Goal: Check status: Check status

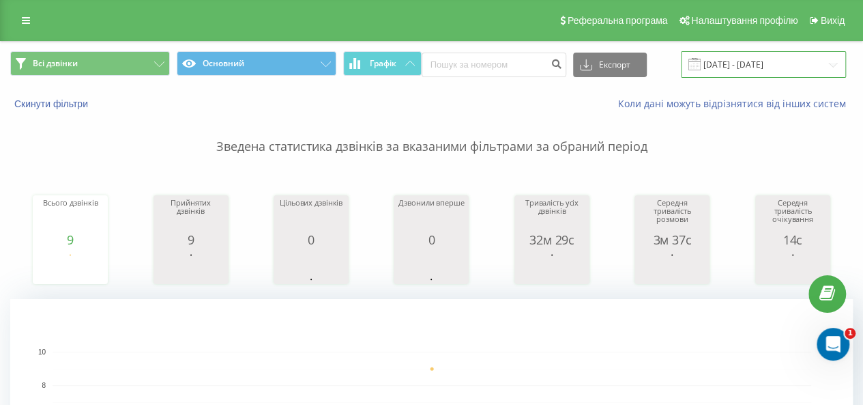
click at [819, 64] on input "[DATE] - [DATE]" at bounding box center [763, 64] width 165 height 27
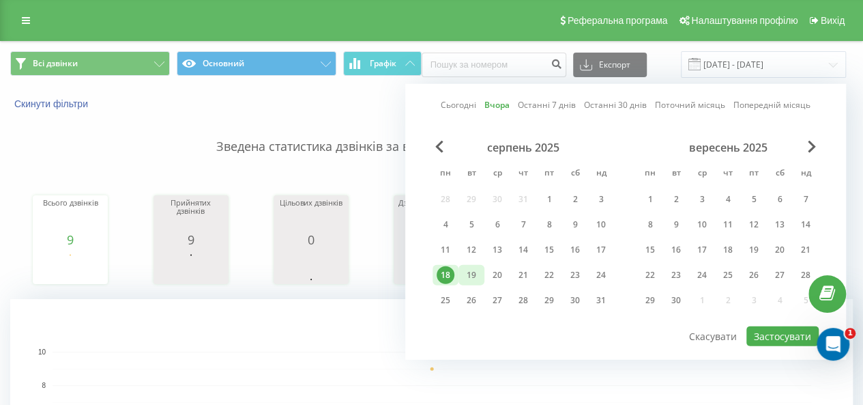
click at [469, 268] on div "19" at bounding box center [472, 275] width 18 height 18
click at [763, 332] on button "Застосувати" at bounding box center [782, 336] width 72 height 20
type input "19.08.2025 - 19.08.2025"
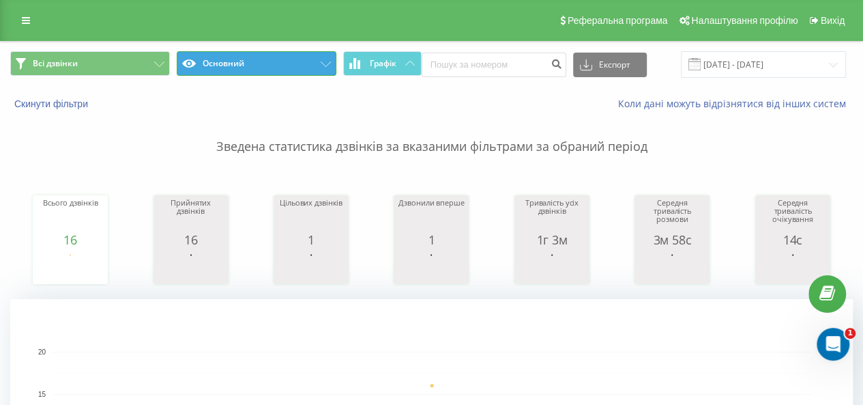
click at [322, 62] on icon at bounding box center [326, 63] width 10 height 5
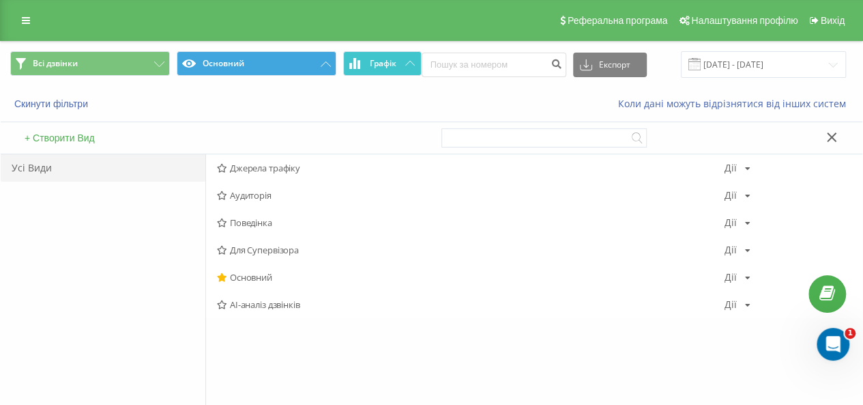
click at [394, 65] on span "Графік" at bounding box center [383, 64] width 27 height 10
click at [491, 105] on div "Коли дані можуть відрізнятися вiд інших систем" at bounding box center [593, 104] width 538 height 14
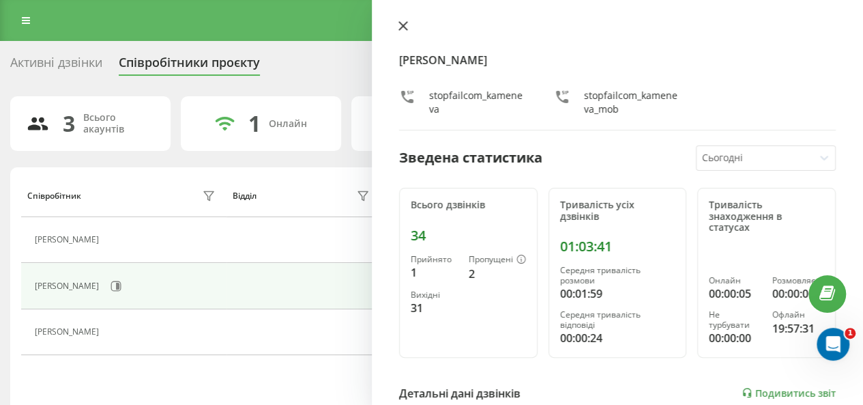
click at [403, 25] on icon at bounding box center [403, 26] width 8 height 8
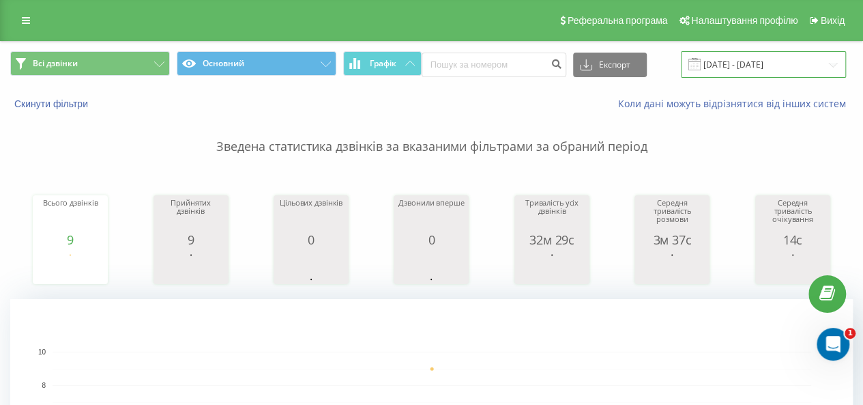
click at [821, 67] on input "18.08.2025 - 18.08.2025" at bounding box center [763, 64] width 165 height 27
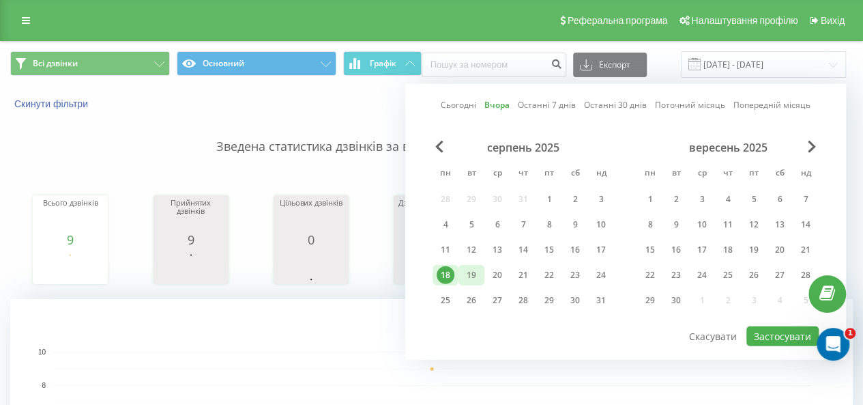
click at [478, 269] on div "19" at bounding box center [472, 275] width 18 height 18
click at [767, 333] on button "Застосувати" at bounding box center [782, 336] width 72 height 20
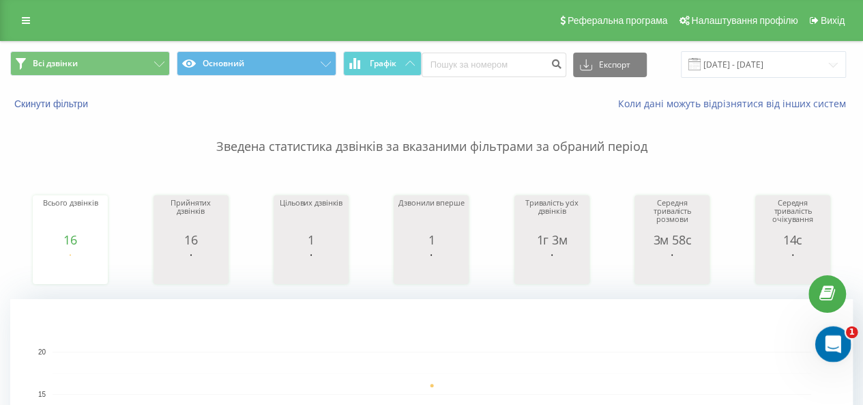
click at [836, 342] on icon "Відкрити програму для спілкування Intercom" at bounding box center [831, 342] width 23 height 23
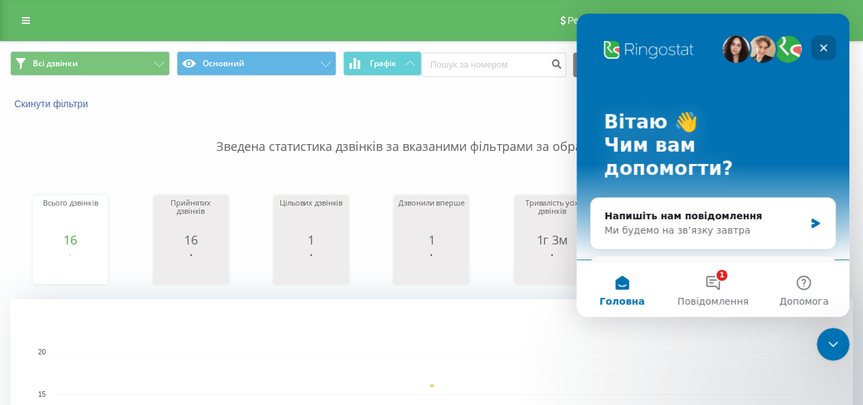
click at [823, 48] on icon "Закрити" at bounding box center [823, 47] width 11 height 11
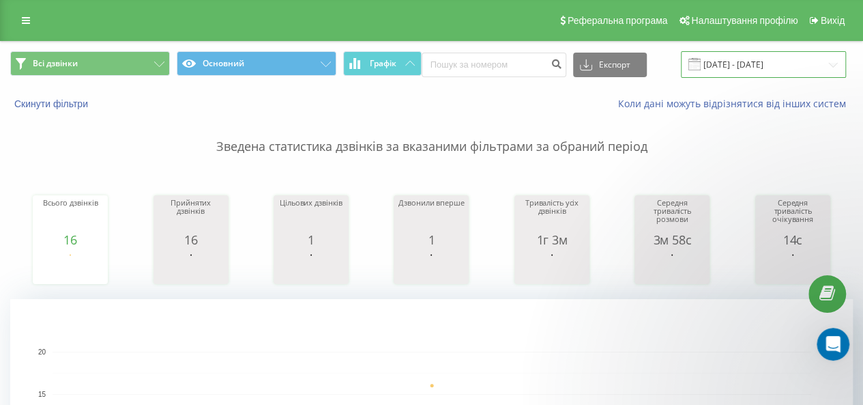
click at [818, 68] on input "19.08.2025 - 19.08.2025" at bounding box center [763, 64] width 165 height 27
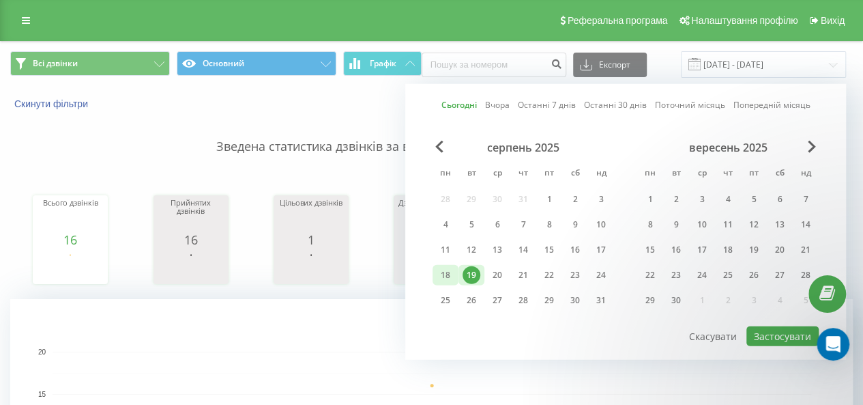
click at [446, 272] on div "18" at bounding box center [446, 275] width 18 height 18
click at [768, 334] on button "Застосувати" at bounding box center [782, 336] width 72 height 20
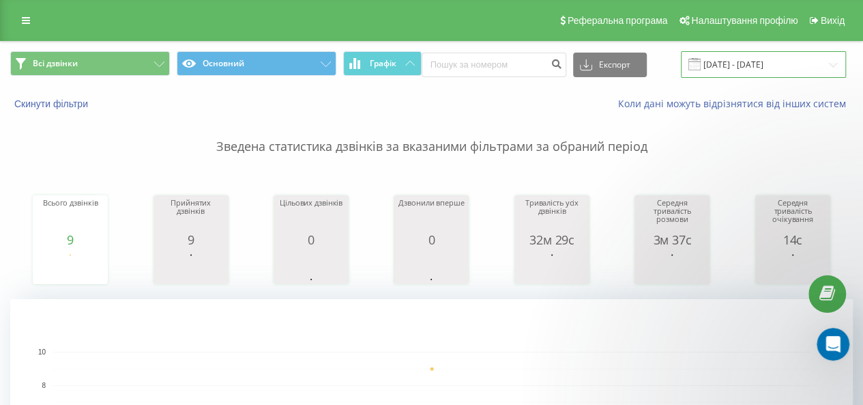
click at [821, 64] on input "18.08.2025 - 18.08.2025" at bounding box center [763, 64] width 165 height 27
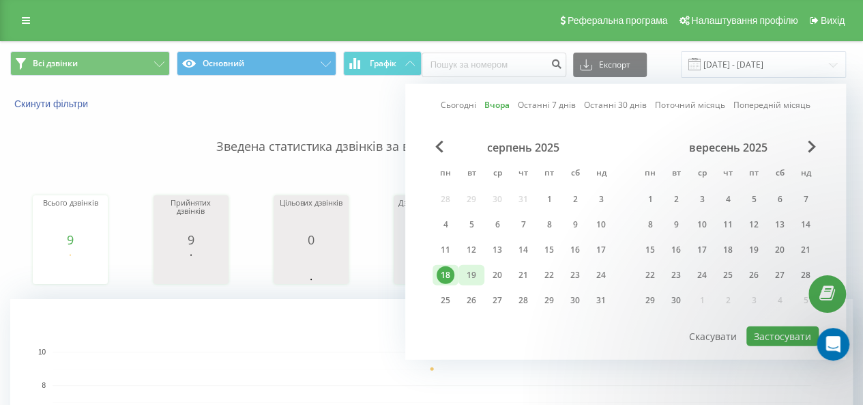
click at [473, 272] on div "19" at bounding box center [472, 275] width 18 height 18
click at [768, 332] on button "Застосувати" at bounding box center [782, 336] width 72 height 20
type input "19.08.2025 - 19.08.2025"
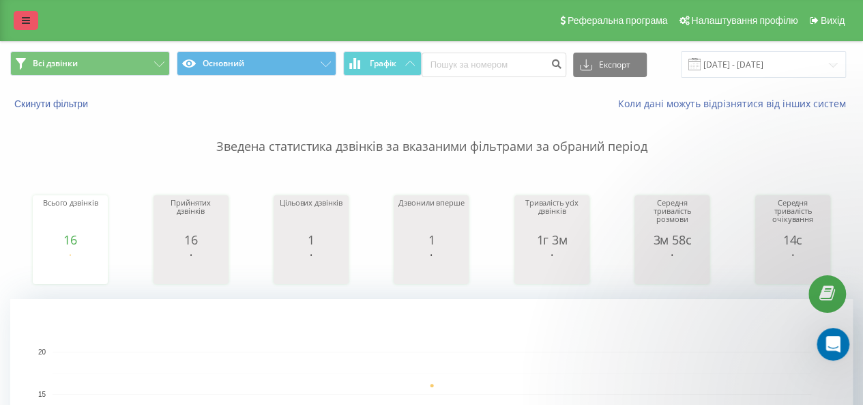
click at [24, 24] on icon at bounding box center [26, 21] width 8 height 10
